Goal: Task Accomplishment & Management: Manage account settings

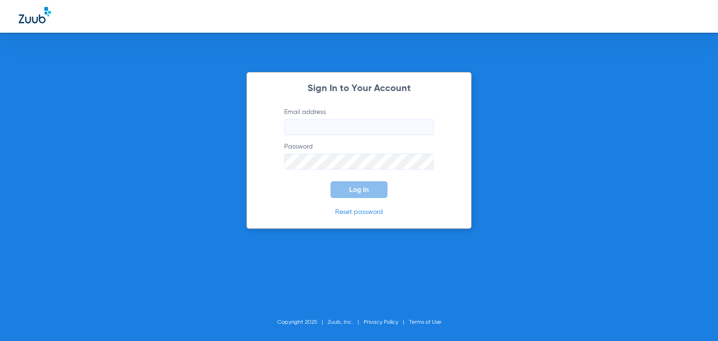
type input "[EMAIL_ADDRESS][PERSON_NAME][DOMAIN_NAME]"
click at [334, 195] on button "Log In" at bounding box center [358, 189] width 57 height 17
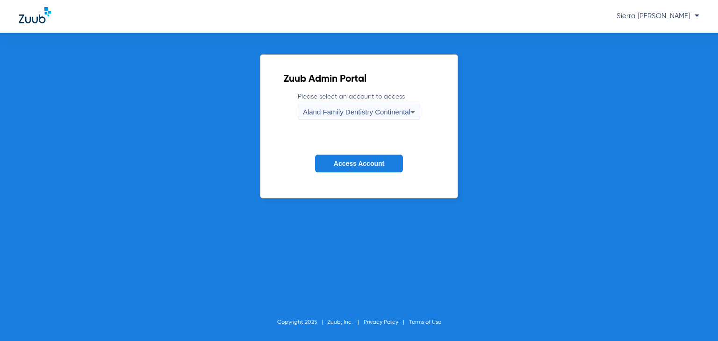
click at [320, 116] on div "Aland Family Dentistry Continental" at bounding box center [356, 112] width 107 height 16
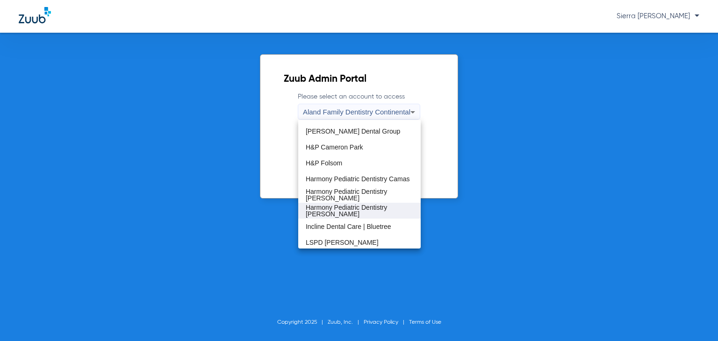
scroll to position [93, 0]
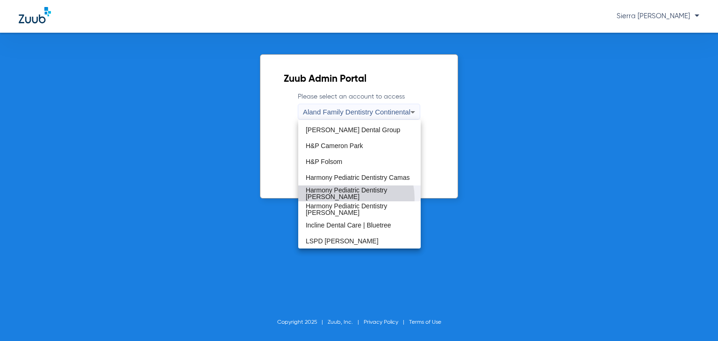
click at [341, 199] on span "Harmony Pediatric Dentistry [PERSON_NAME]" at bounding box center [359, 193] width 107 height 13
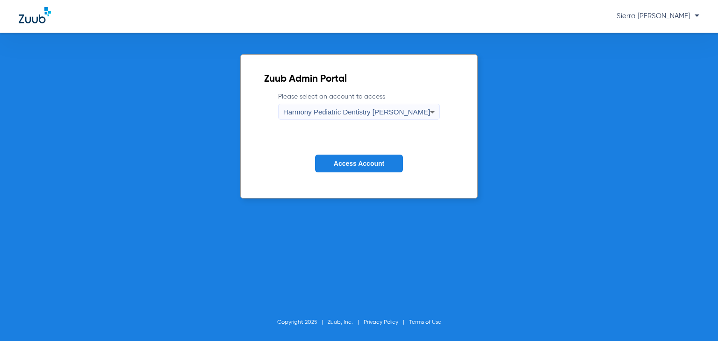
click at [359, 163] on span "Access Account" at bounding box center [359, 163] width 50 height 7
click at [371, 167] on button "Access Account" at bounding box center [359, 164] width 88 height 18
click at [359, 110] on span "Harmony Pediatric Dentistry [PERSON_NAME]" at bounding box center [356, 112] width 147 height 8
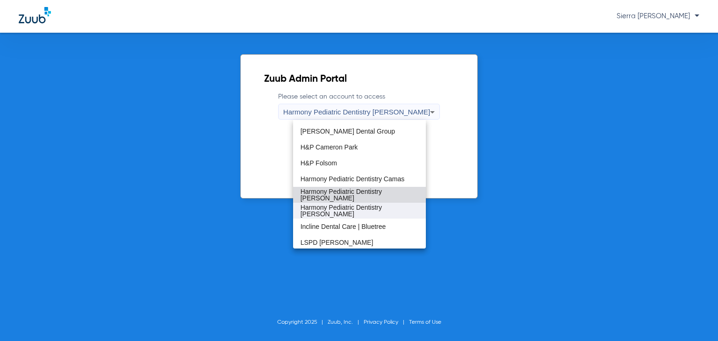
scroll to position [93, 0]
click at [355, 195] on span "Harmony Pediatric Dentistry [PERSON_NAME]" at bounding box center [359, 193] width 118 height 13
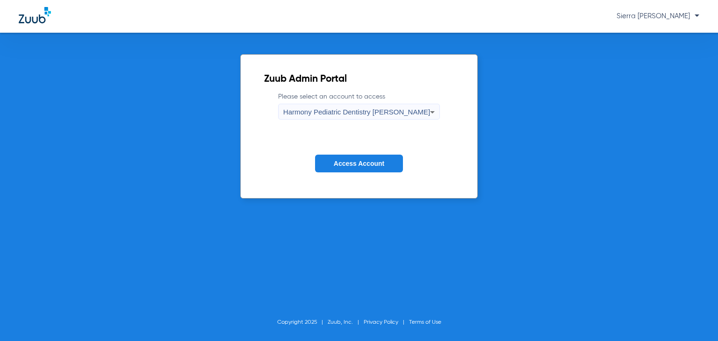
click at [332, 157] on button "Access Account" at bounding box center [359, 164] width 88 height 18
click at [333, 159] on button "Access Account" at bounding box center [359, 164] width 88 height 18
click at [333, 159] on button "Access Account" at bounding box center [358, 164] width 101 height 18
click at [333, 159] on button "Access Account" at bounding box center [359, 164] width 88 height 18
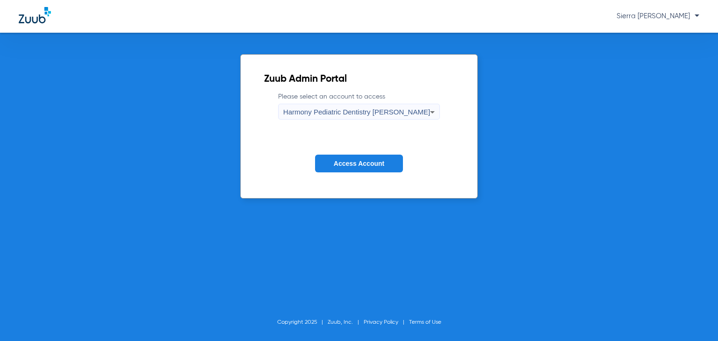
click at [33, 16] on img at bounding box center [35, 15] width 32 height 16
drag, startPoint x: 33, startPoint y: 16, endPoint x: 41, endPoint y: 0, distance: 18.2
click at [33, 16] on img at bounding box center [35, 15] width 32 height 16
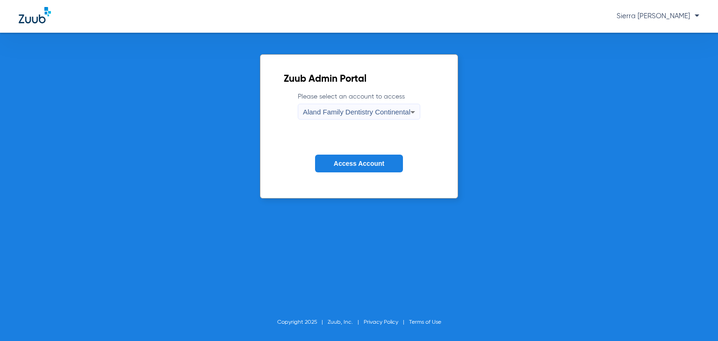
click at [349, 157] on button "Access Account" at bounding box center [359, 164] width 88 height 18
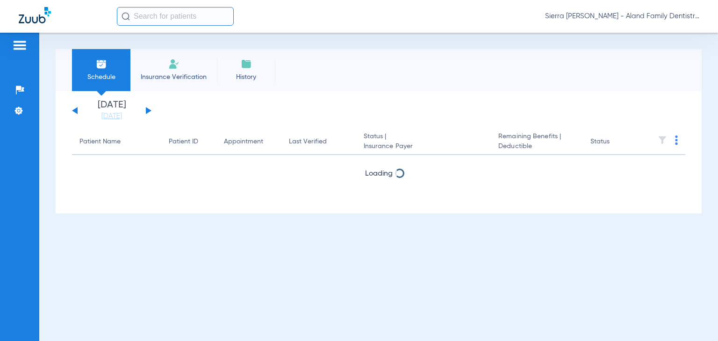
click at [352, 107] on app-single-date-navigator "Sunday 06-08-2025 Monday 06-09-2025 Tuesday 06-10-2025 Wednesday 06-11-2025 Thu…" at bounding box center [378, 110] width 613 height 21
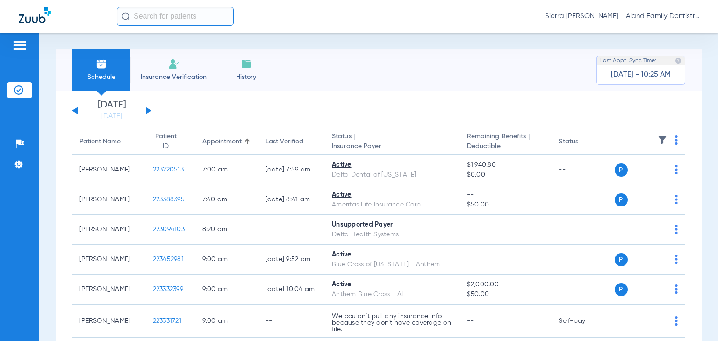
click at [629, 15] on span "Sierra Leon - Aland Family Dentistry Continental" at bounding box center [622, 16] width 154 height 9
click at [668, 30] on span "Account Selection" at bounding box center [664, 33] width 52 height 7
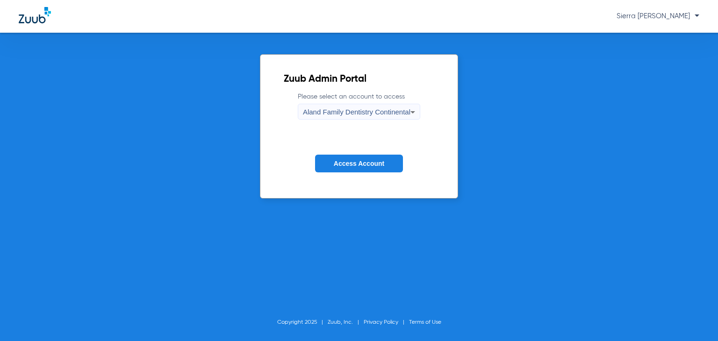
click at [354, 104] on div "Aland Family Dentistry Continental" at bounding box center [356, 112] width 107 height 16
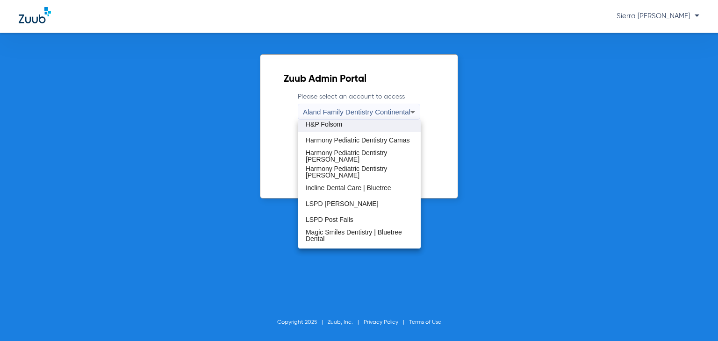
scroll to position [140, 0]
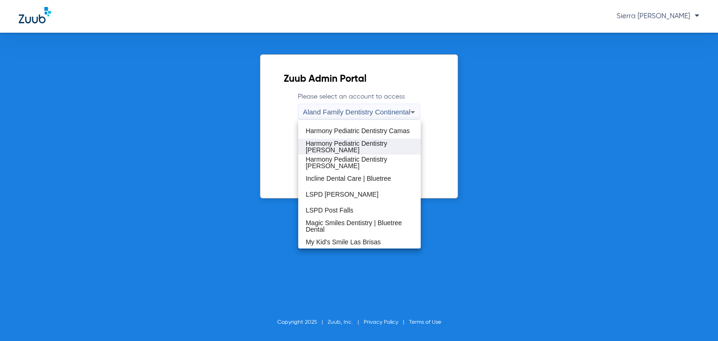
click at [357, 145] on span "Harmony Pediatric Dentistry [PERSON_NAME]" at bounding box center [359, 146] width 107 height 13
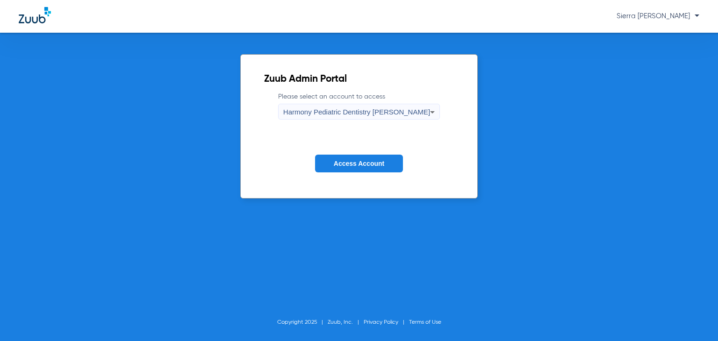
click at [352, 164] on span "Access Account" at bounding box center [359, 163] width 50 height 7
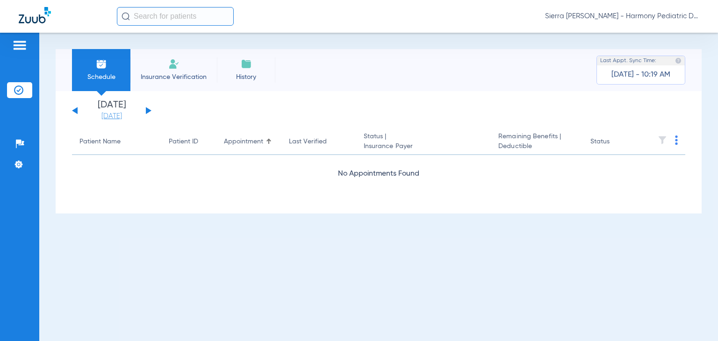
click at [107, 120] on link "08-12-2025" at bounding box center [112, 116] width 56 height 9
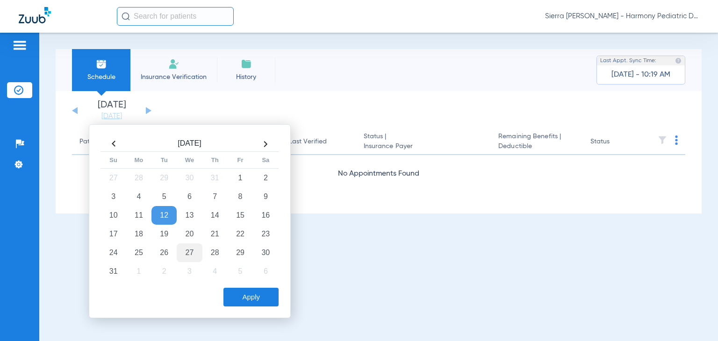
click at [189, 246] on td "27" at bounding box center [189, 252] width 25 height 19
click at [240, 292] on button "Apply" at bounding box center [250, 297] width 55 height 19
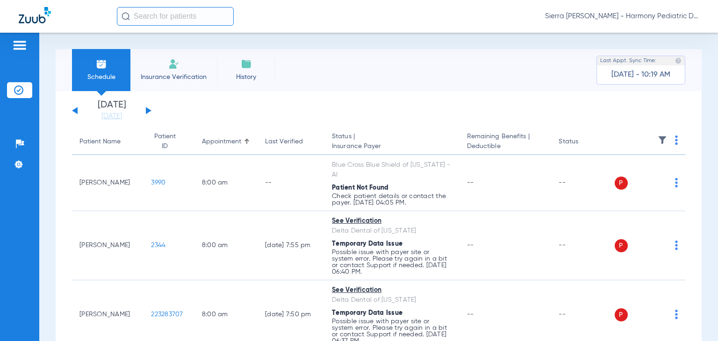
click at [675, 141] on img at bounding box center [676, 139] width 3 height 9
click at [385, 121] on div at bounding box center [359, 170] width 718 height 341
click at [675, 141] on img at bounding box center [676, 139] width 3 height 9
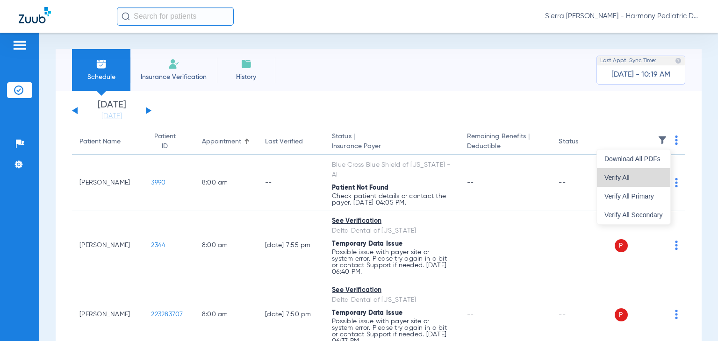
click at [641, 177] on span "Verify All" at bounding box center [633, 177] width 58 height 7
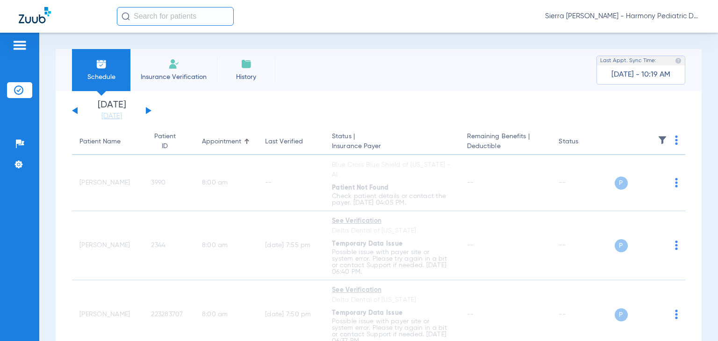
click at [647, 19] on span "Sierra Leon - Harmony Pediatric Dentistry Gresham" at bounding box center [622, 16] width 154 height 9
click at [644, 33] on span "Account Selection" at bounding box center [664, 33] width 52 height 7
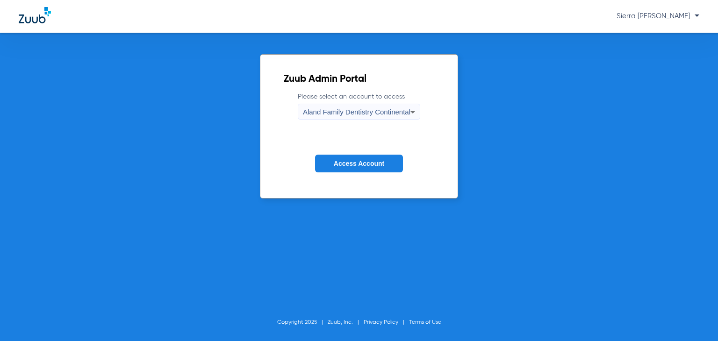
click at [366, 125] on form "Please select an account to access Aland Family Dentistry Continental Access Ac…" at bounding box center [359, 139] width 150 height 95
click at [360, 115] on div "Aland Family Dentistry Continental" at bounding box center [356, 112] width 107 height 16
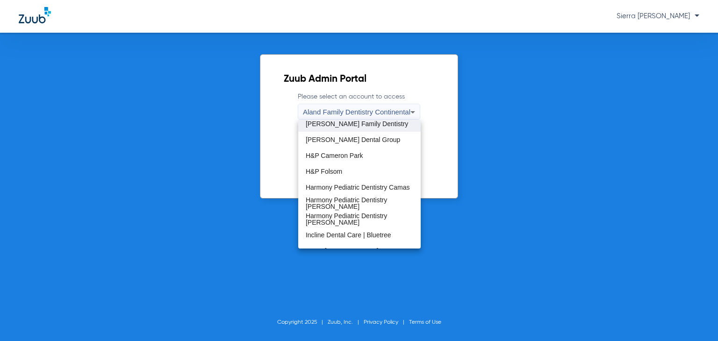
scroll to position [93, 0]
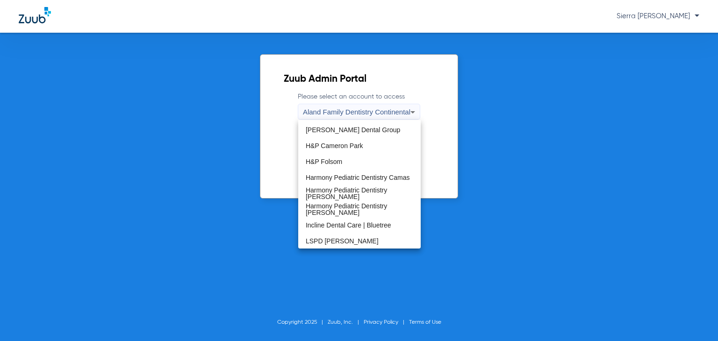
click at [365, 180] on span "Harmony Pediatric Dentistry Camas" at bounding box center [358, 177] width 104 height 7
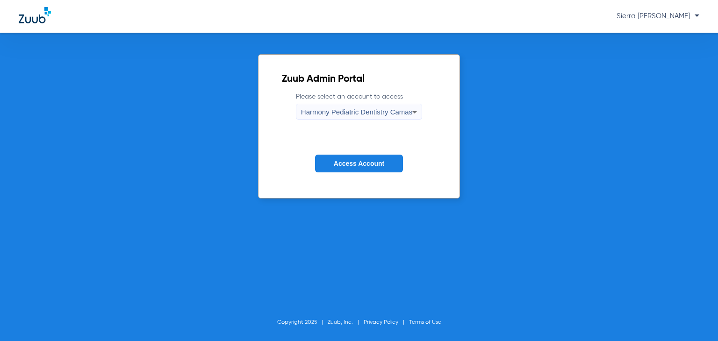
click at [357, 165] on span "Access Account" at bounding box center [359, 163] width 50 height 7
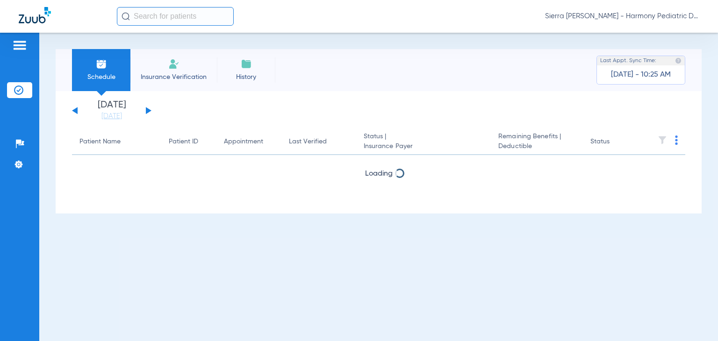
click at [95, 128] on div "Sunday 06-08-2025 Monday 06-09-2025 Tuesday 06-10-2025 Wednesday 06-11-2025 Thu…" at bounding box center [379, 152] width 646 height 122
click at [97, 119] on link "08-12-2025" at bounding box center [112, 116] width 56 height 9
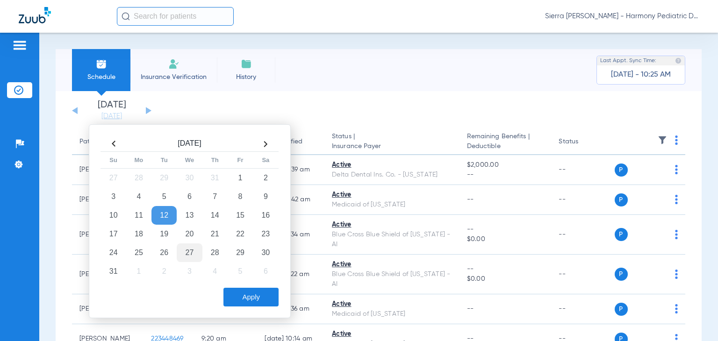
click at [199, 247] on td "27" at bounding box center [189, 252] width 25 height 19
click at [235, 293] on button "Apply" at bounding box center [250, 297] width 55 height 19
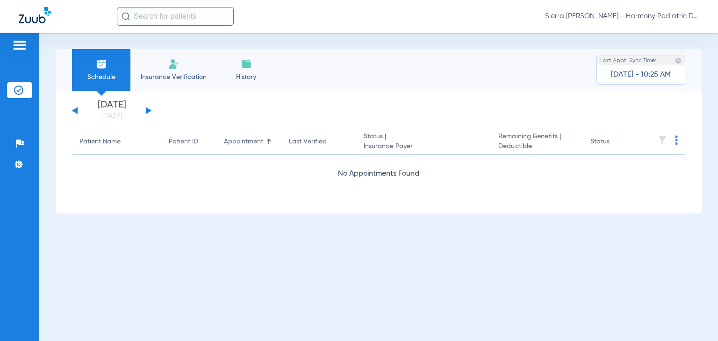
click at [150, 111] on button at bounding box center [149, 110] width 6 height 7
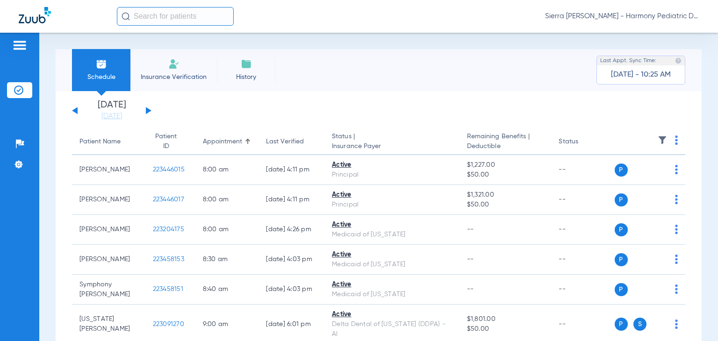
click at [675, 144] on img at bounding box center [676, 139] width 3 height 9
click at [622, 178] on span "Verify All" at bounding box center [633, 177] width 58 height 7
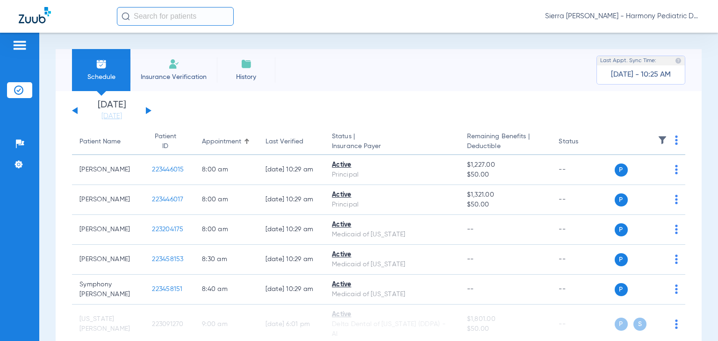
click at [678, 19] on span "Sierra Leon - Harmony Pediatric Dentistry Camas" at bounding box center [622, 16] width 154 height 9
click at [643, 36] on span "Account Selection" at bounding box center [664, 33] width 52 height 7
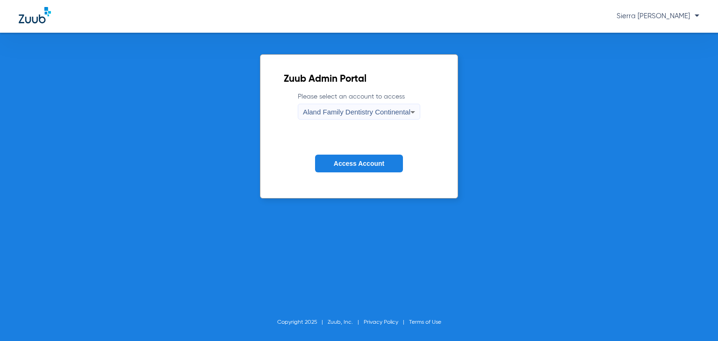
click at [375, 113] on span "Aland Family Dentistry Continental" at bounding box center [356, 112] width 107 height 8
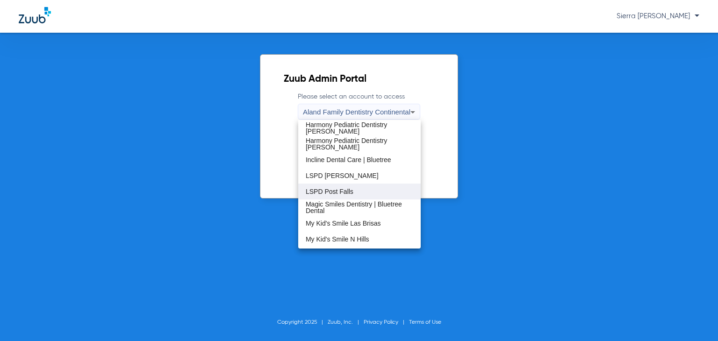
scroll to position [93, 0]
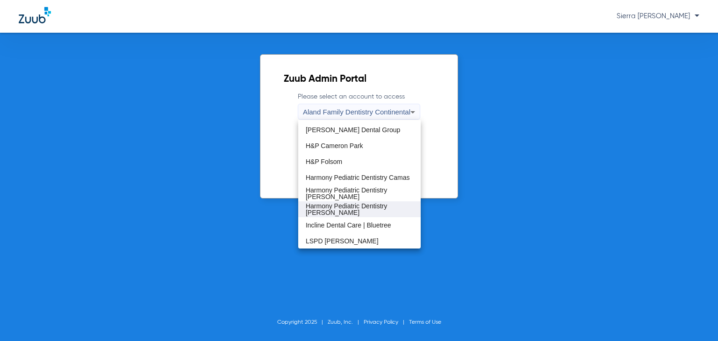
click at [338, 211] on span "Harmony Pediatric Dentistry [PERSON_NAME]" at bounding box center [359, 209] width 107 height 13
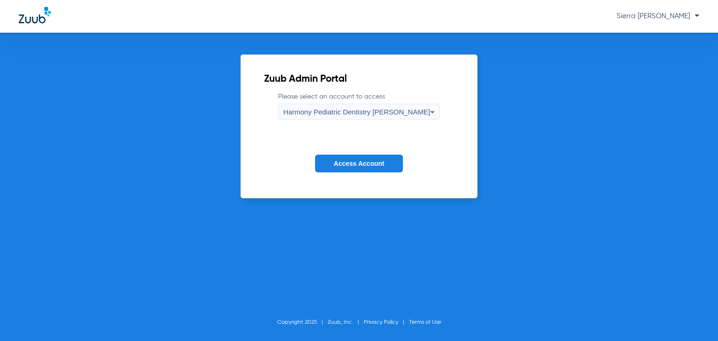
click at [343, 168] on button "Access Account" at bounding box center [359, 164] width 88 height 18
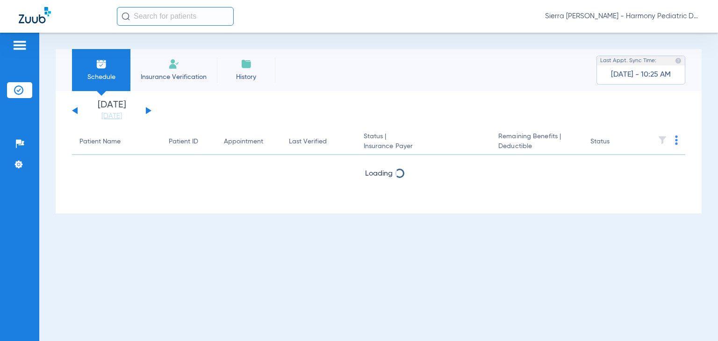
click at [111, 122] on div "Sunday 06-08-2025 Monday 06-09-2025 Tuesday 06-10-2025 Wednesday 06-11-2025 Thu…" at bounding box center [379, 152] width 646 height 122
click at [110, 118] on link "08-12-2025" at bounding box center [112, 116] width 56 height 9
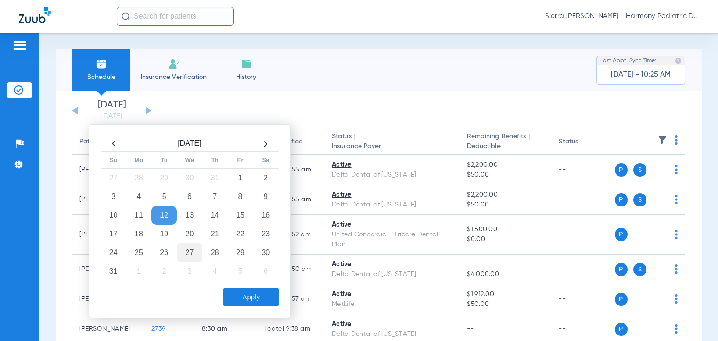
click at [196, 249] on td "27" at bounding box center [189, 252] width 25 height 19
click at [241, 290] on button "Apply" at bounding box center [250, 297] width 55 height 19
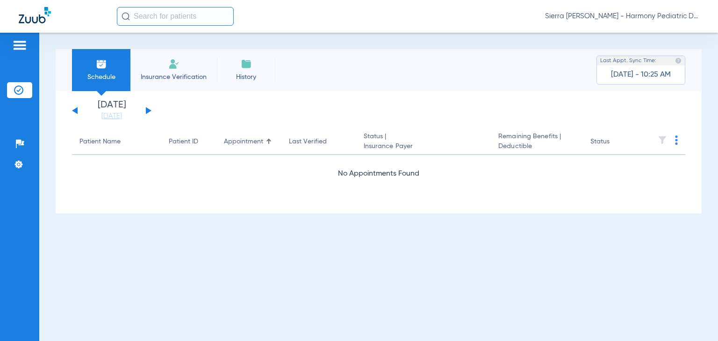
click at [153, 110] on app-single-date-navigator "Sunday 06-08-2025 Monday 06-09-2025 Tuesday 06-10-2025 Wednesday 06-11-2025 Thu…" at bounding box center [378, 110] width 613 height 21
click at [146, 110] on button at bounding box center [149, 110] width 6 height 7
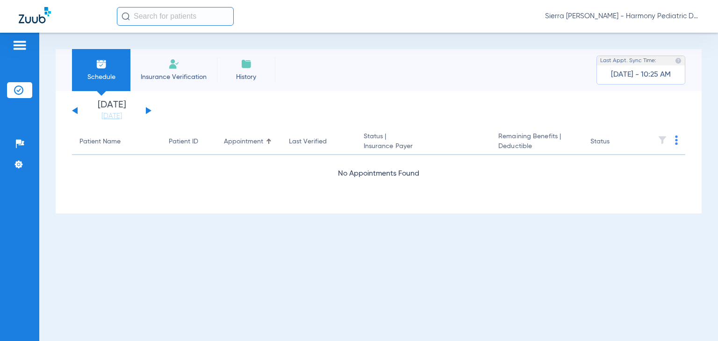
click at [146, 110] on button at bounding box center [149, 110] width 6 height 7
click at [76, 113] on button at bounding box center [75, 110] width 6 height 7
